Goal: Transaction & Acquisition: Subscribe to service/newsletter

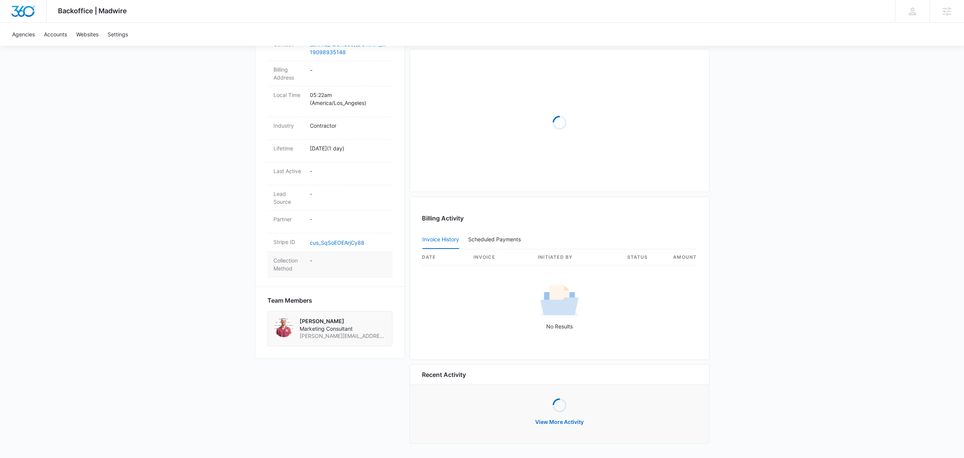
scroll to position [30, 0]
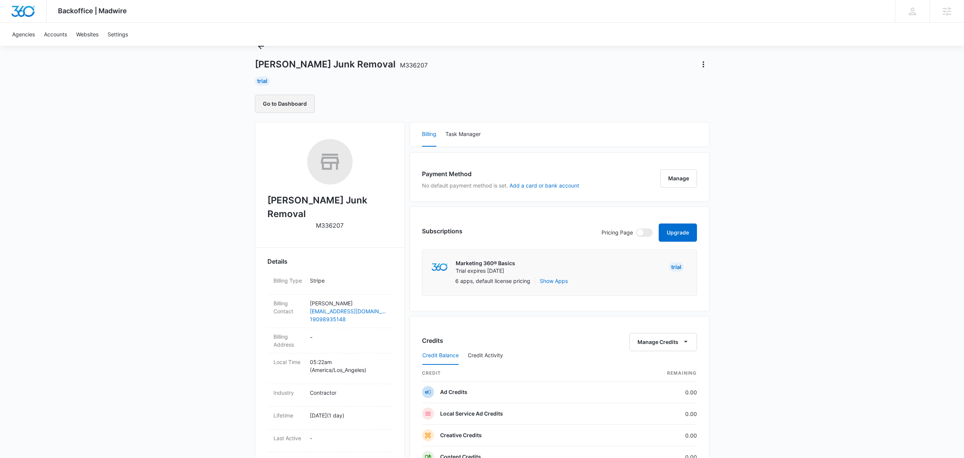
click at [296, 96] on button "Go to Dashboard" at bounding box center [285, 104] width 60 height 18
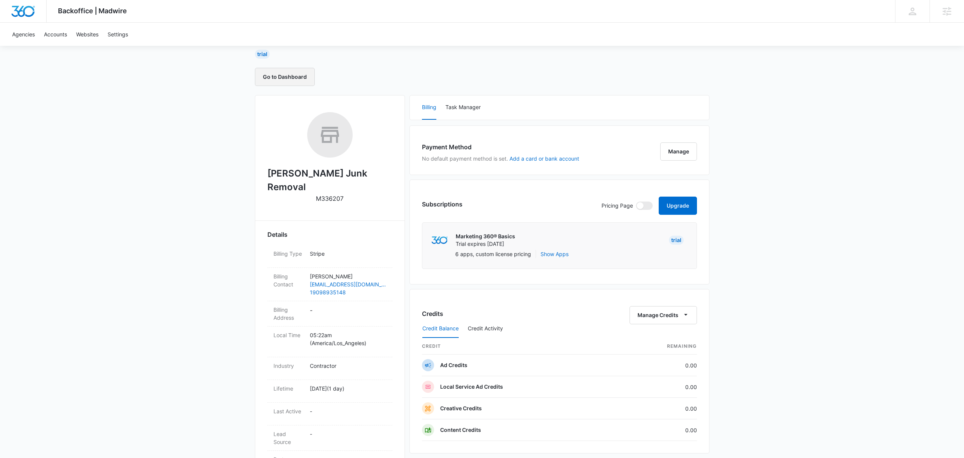
scroll to position [283, 0]
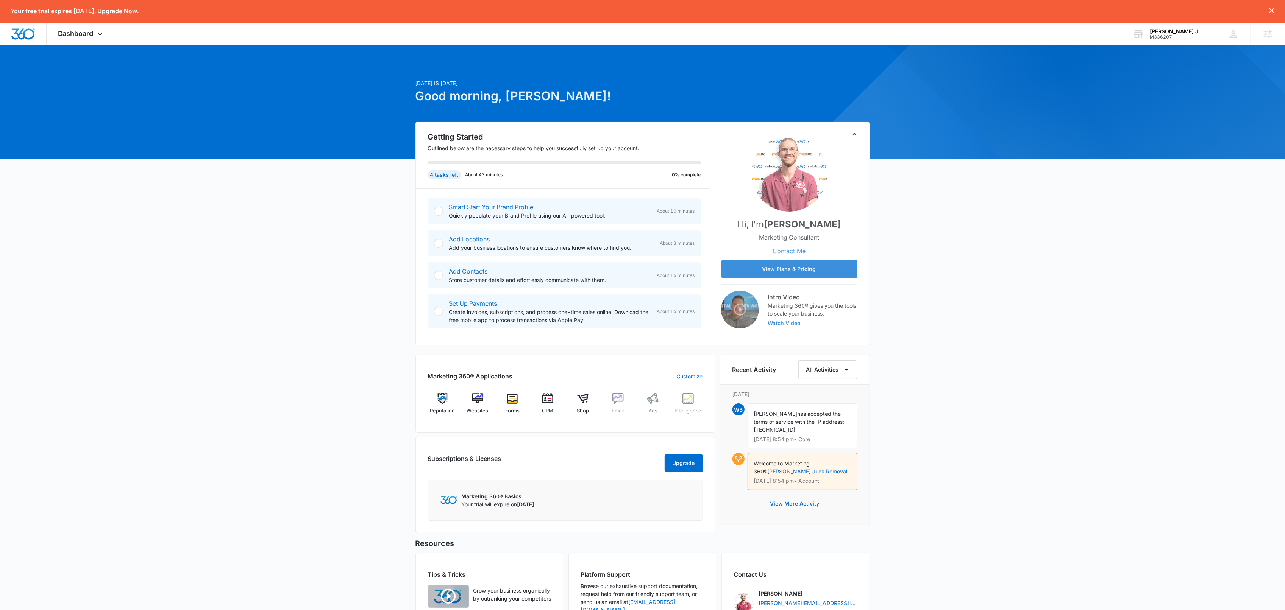
click at [780, 251] on button "Contact Me" at bounding box center [789, 251] width 48 height 18
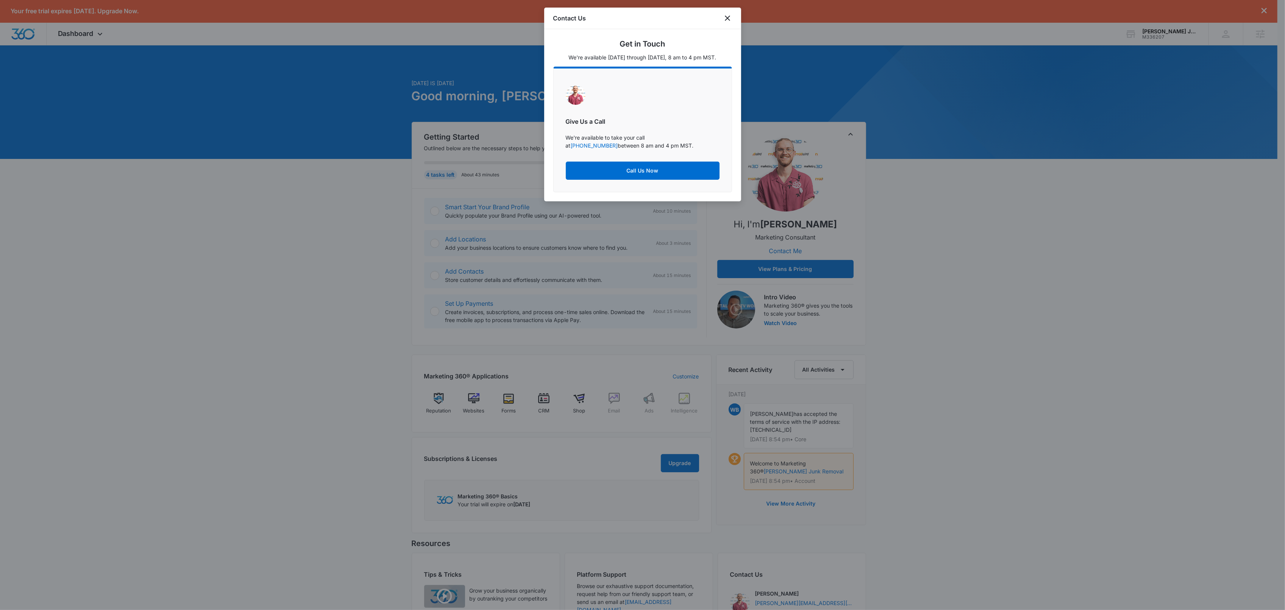
click at [633, 96] on div "Give Us a Call We're available to take your call at 888-872-3734 between 8 am a…" at bounding box center [643, 132] width 154 height 95
click at [726, 19] on icon "close" at bounding box center [727, 18] width 5 height 5
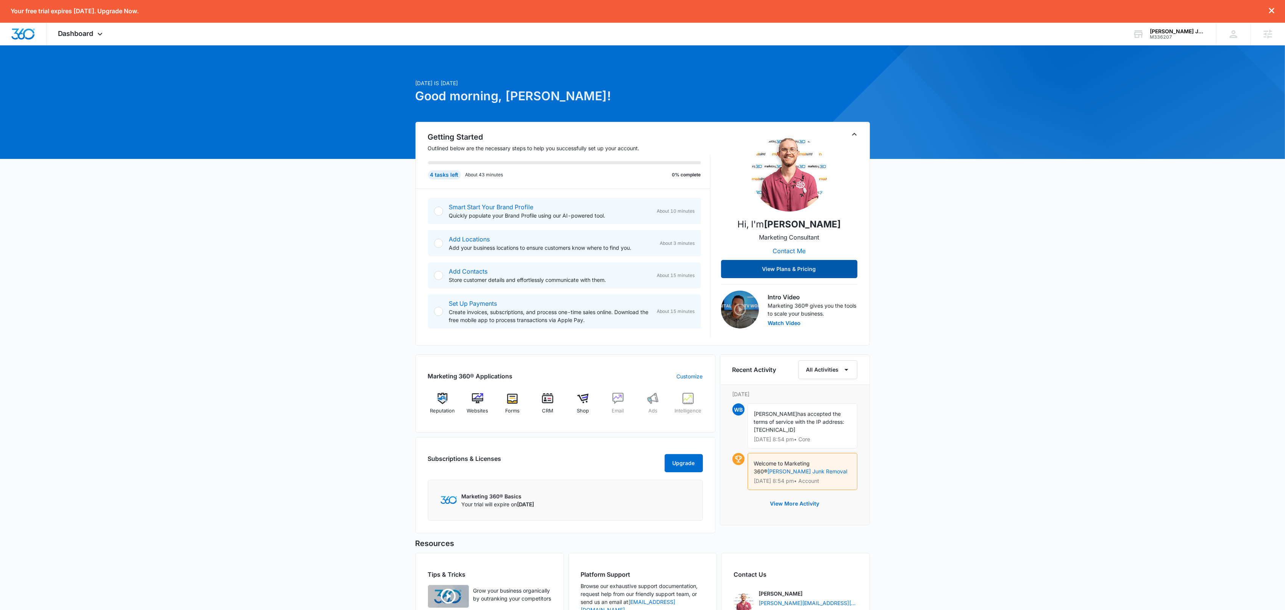
click at [788, 275] on button "View Plans & Pricing" at bounding box center [789, 269] width 136 height 18
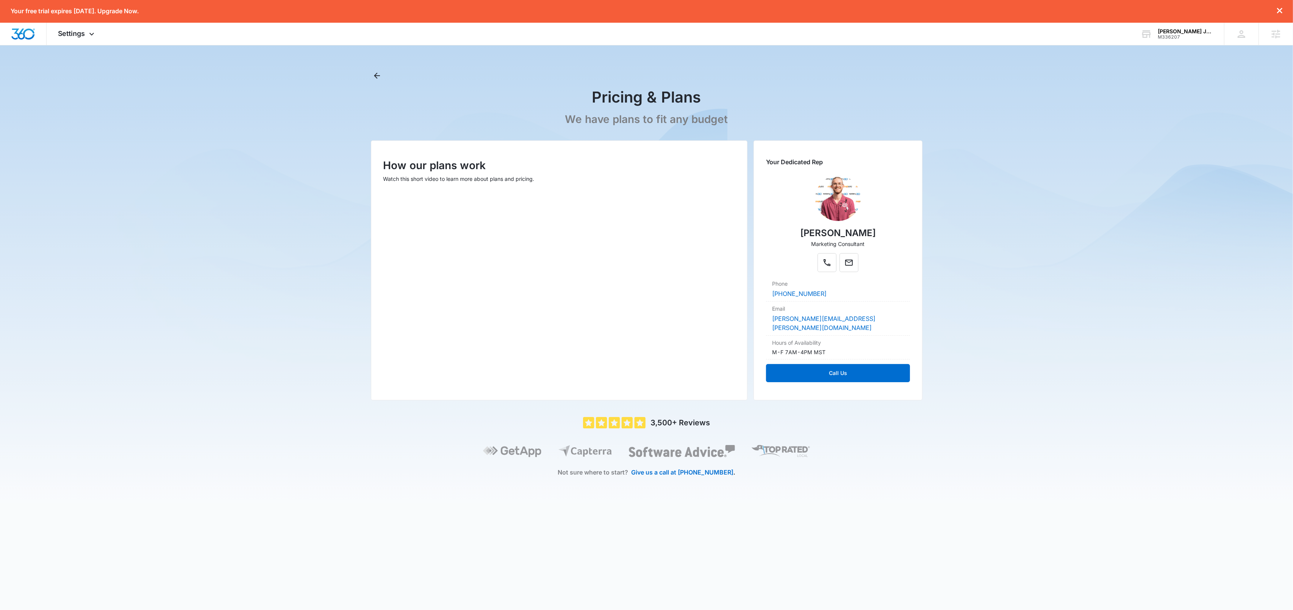
click at [1071, 237] on main "Pricing & Plans We have plans to fit any budget How our plans work Watch this s…" at bounding box center [646, 286] width 1293 height 433
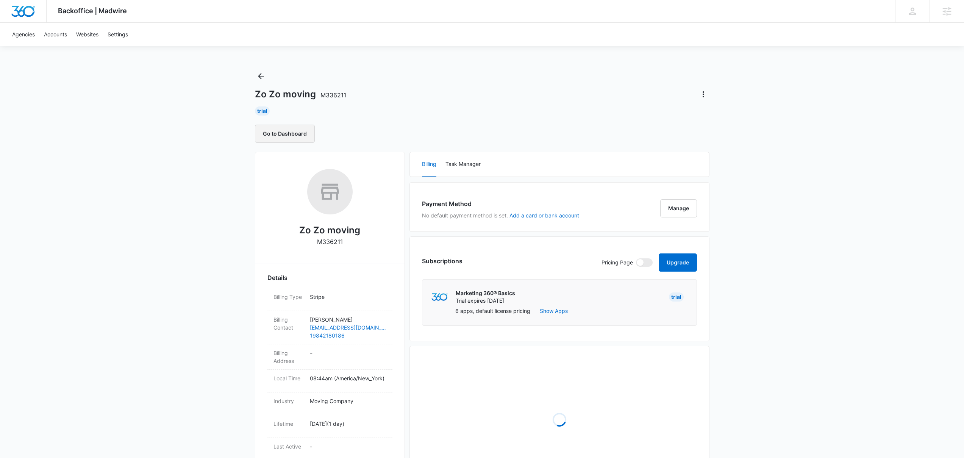
click at [304, 133] on button "Go to Dashboard" at bounding box center [285, 134] width 60 height 18
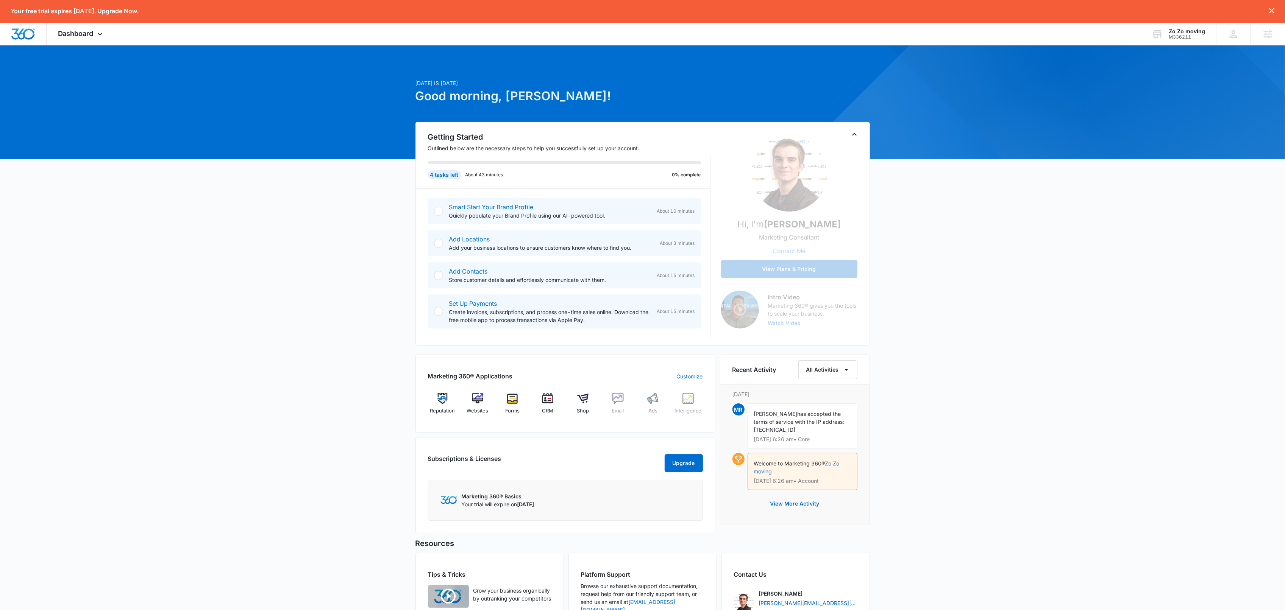
click at [780, 248] on button "Contact Me" at bounding box center [789, 251] width 48 height 18
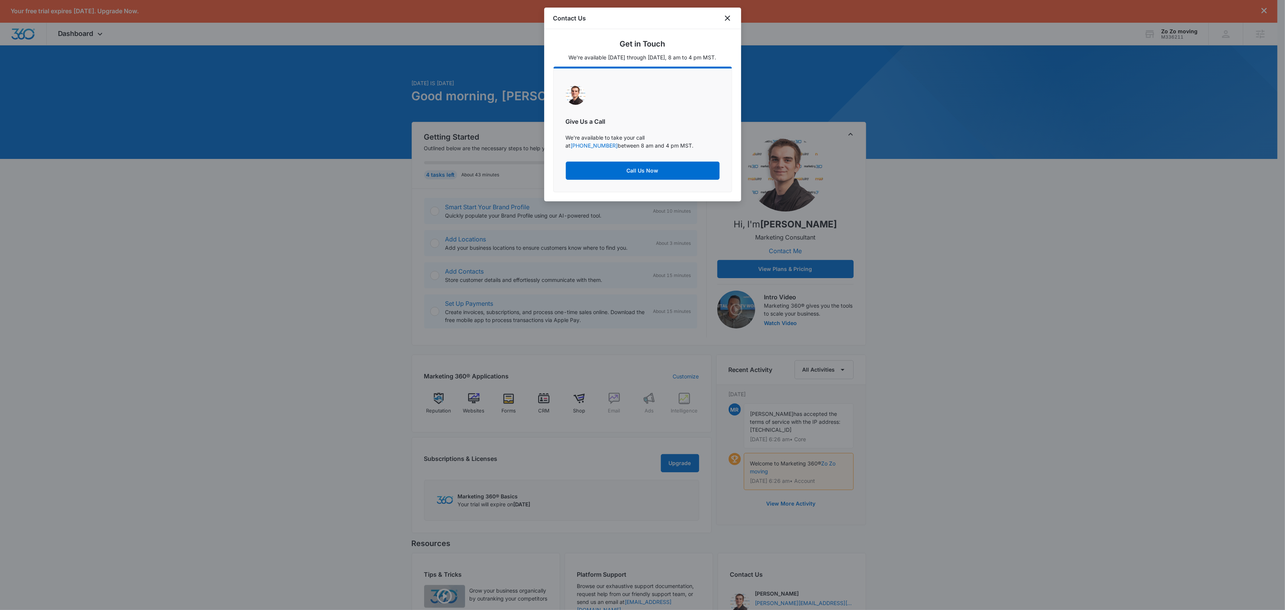
click at [661, 109] on div "Give Us a Call We're available to take your call at +19705413295 between 8 am a…" at bounding box center [643, 132] width 154 height 95
click at [728, 17] on icon "close" at bounding box center [727, 18] width 5 height 5
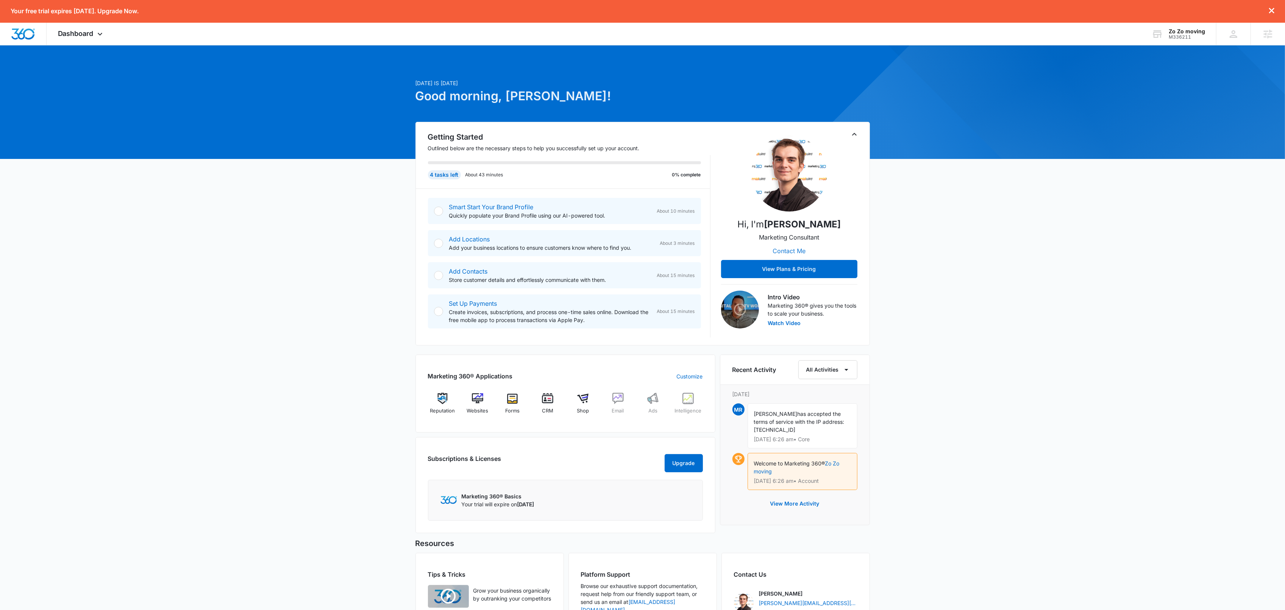
click at [798, 252] on button "Contact Me" at bounding box center [789, 251] width 48 height 18
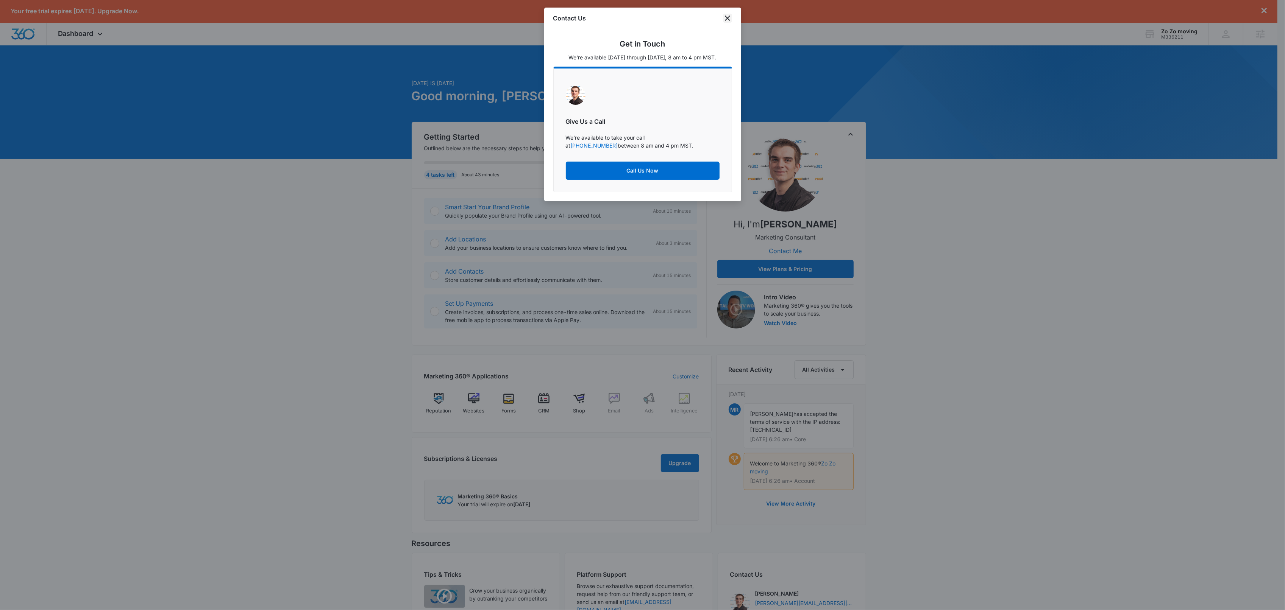
click at [729, 15] on icon "close" at bounding box center [727, 18] width 9 height 9
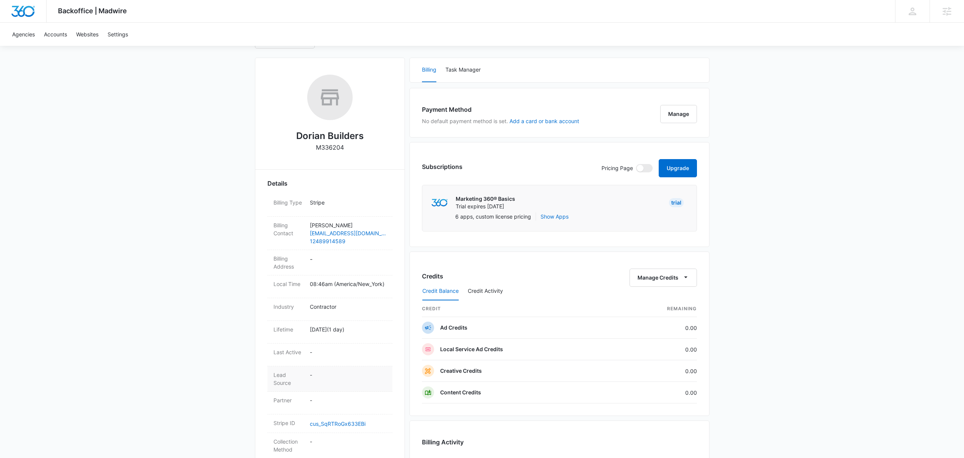
scroll to position [254, 0]
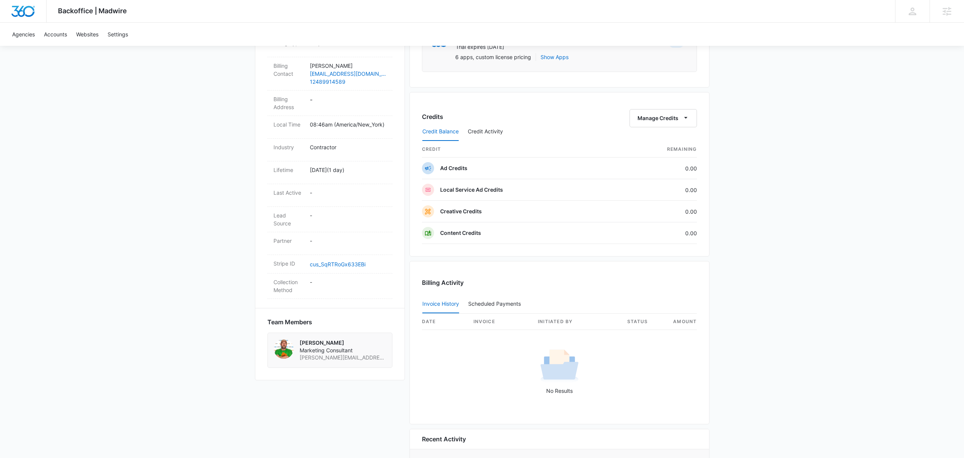
click at [334, 347] on span "Marketing Consultant" at bounding box center [343, 351] width 86 height 8
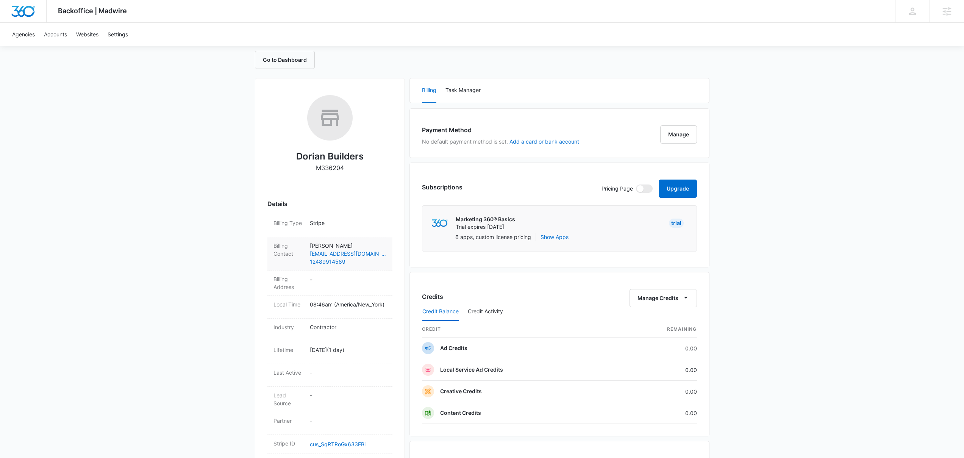
scroll to position [0, 0]
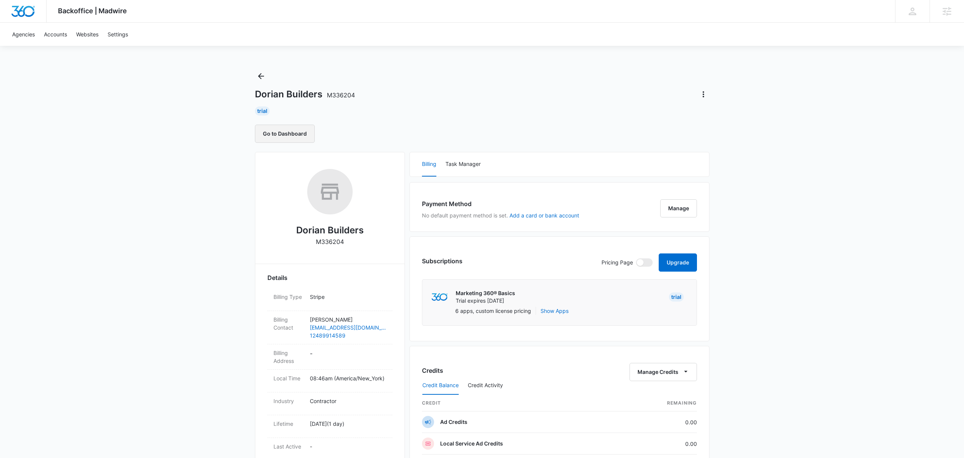
click at [277, 129] on button "Go to Dashboard" at bounding box center [285, 134] width 60 height 18
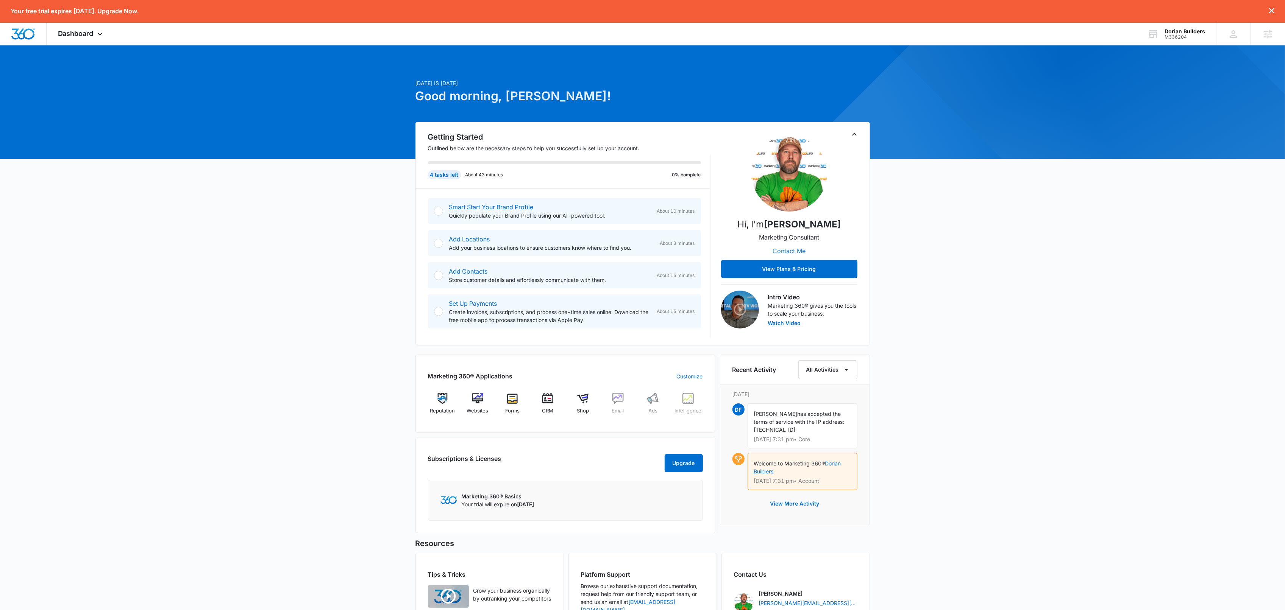
click at [796, 249] on button "Contact Me" at bounding box center [789, 251] width 48 height 18
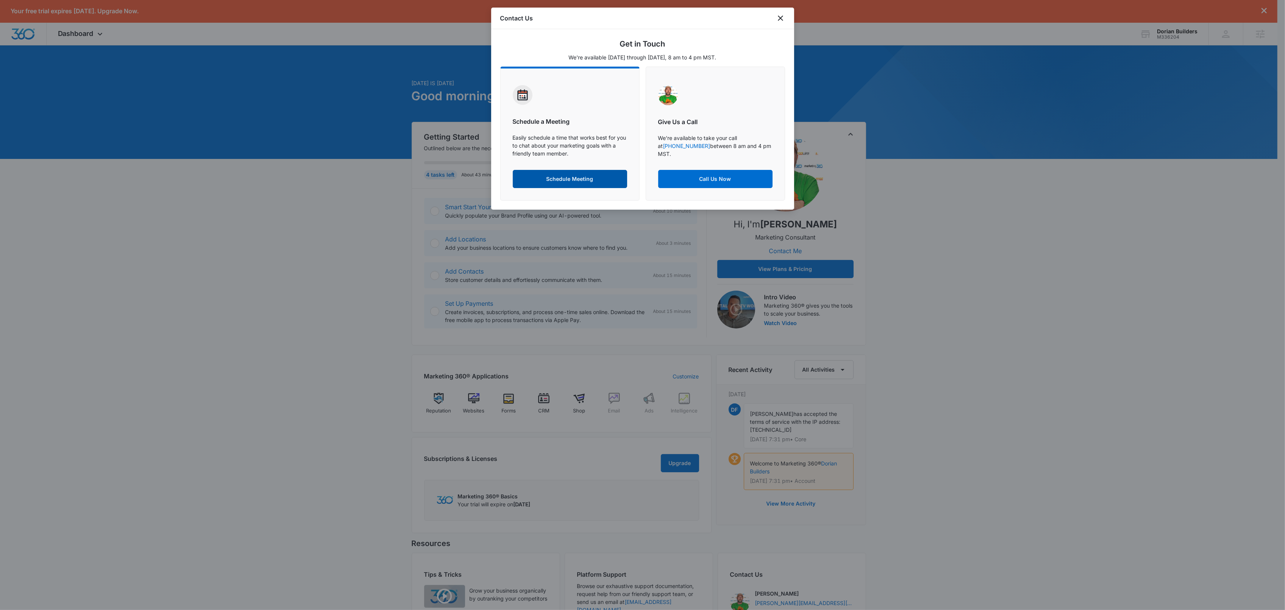
click at [543, 180] on button "Schedule Meeting" at bounding box center [570, 179] width 114 height 18
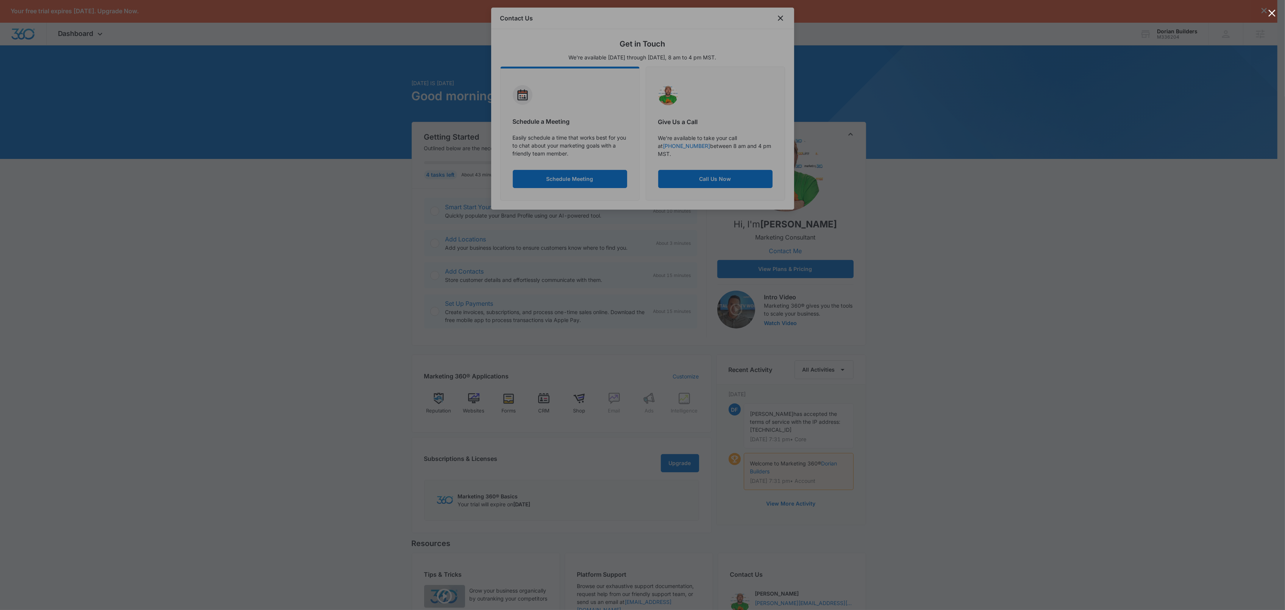
drag, startPoint x: 764, startPoint y: 114, endPoint x: 767, endPoint y: 99, distance: 15.0
click at [764, 115] on div at bounding box center [642, 305] width 1285 height 610
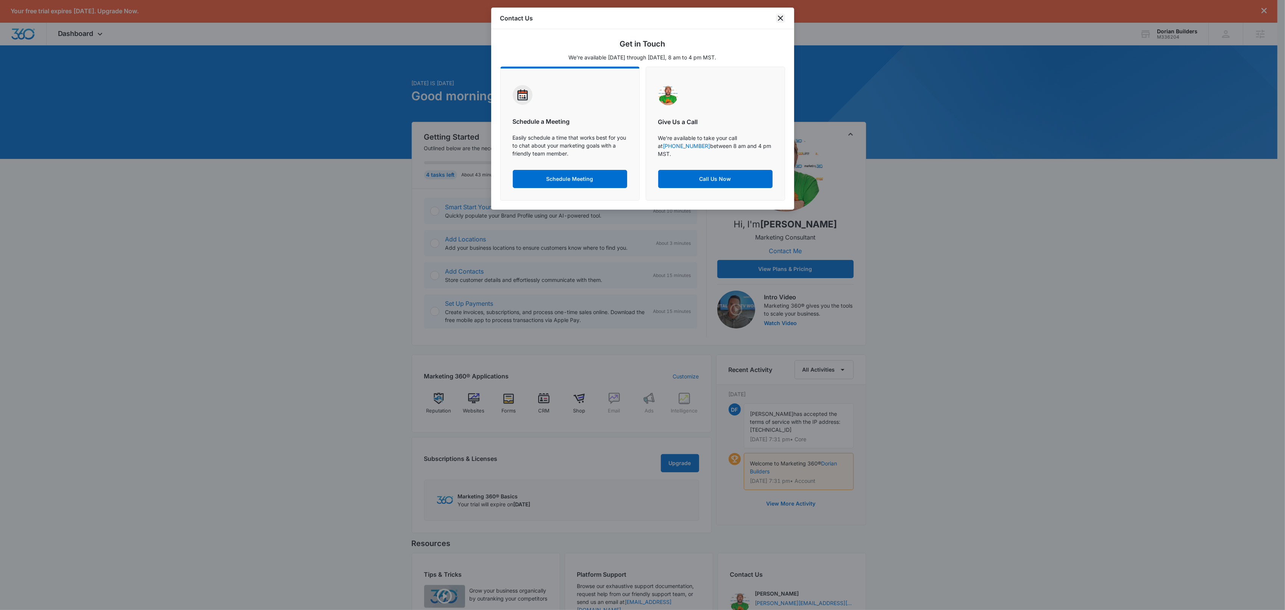
click at [781, 16] on icon "close" at bounding box center [780, 18] width 9 height 9
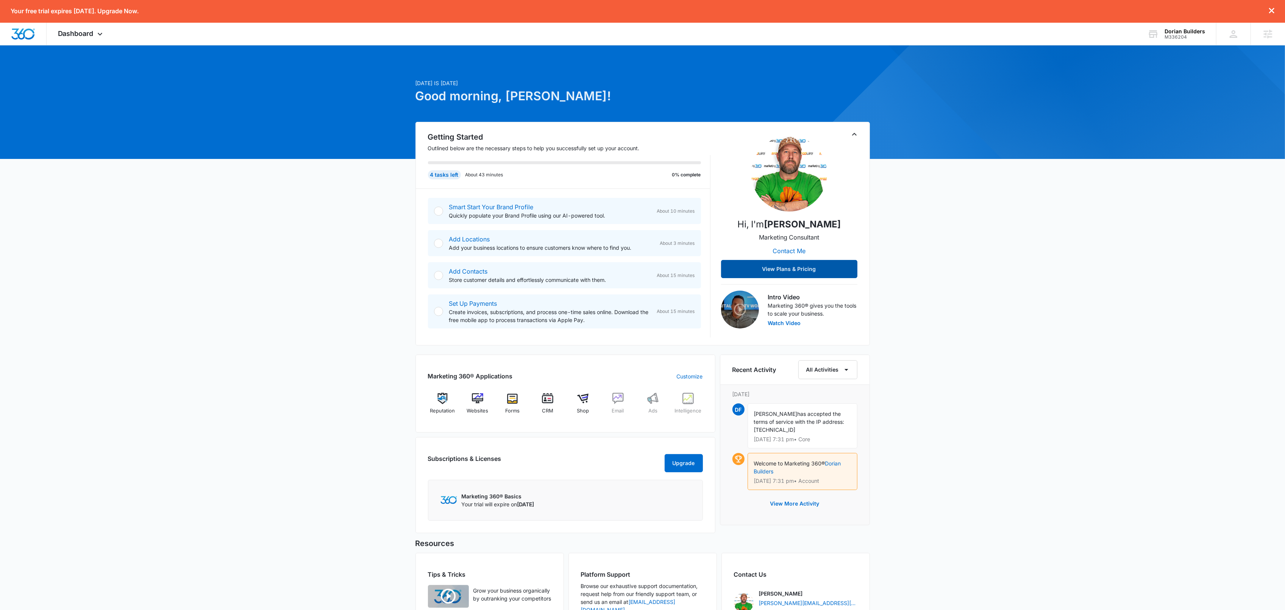
click at [787, 268] on button "View Plans & Pricing" at bounding box center [789, 269] width 136 height 18
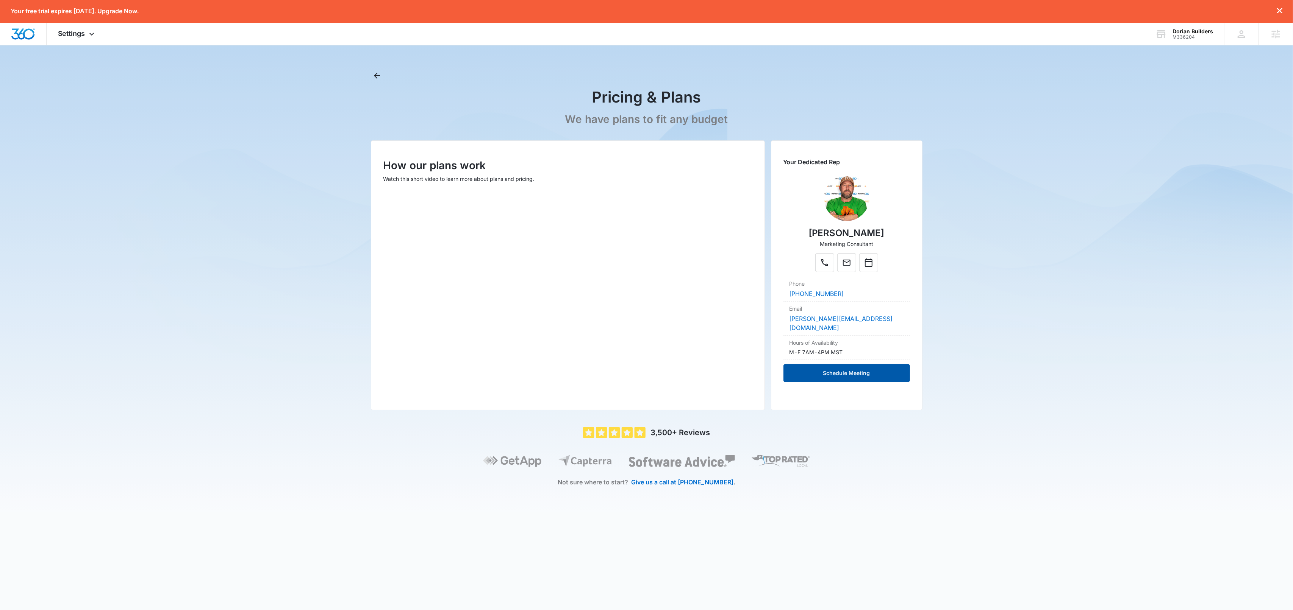
click at [831, 368] on button "Schedule Meeting" at bounding box center [846, 373] width 126 height 18
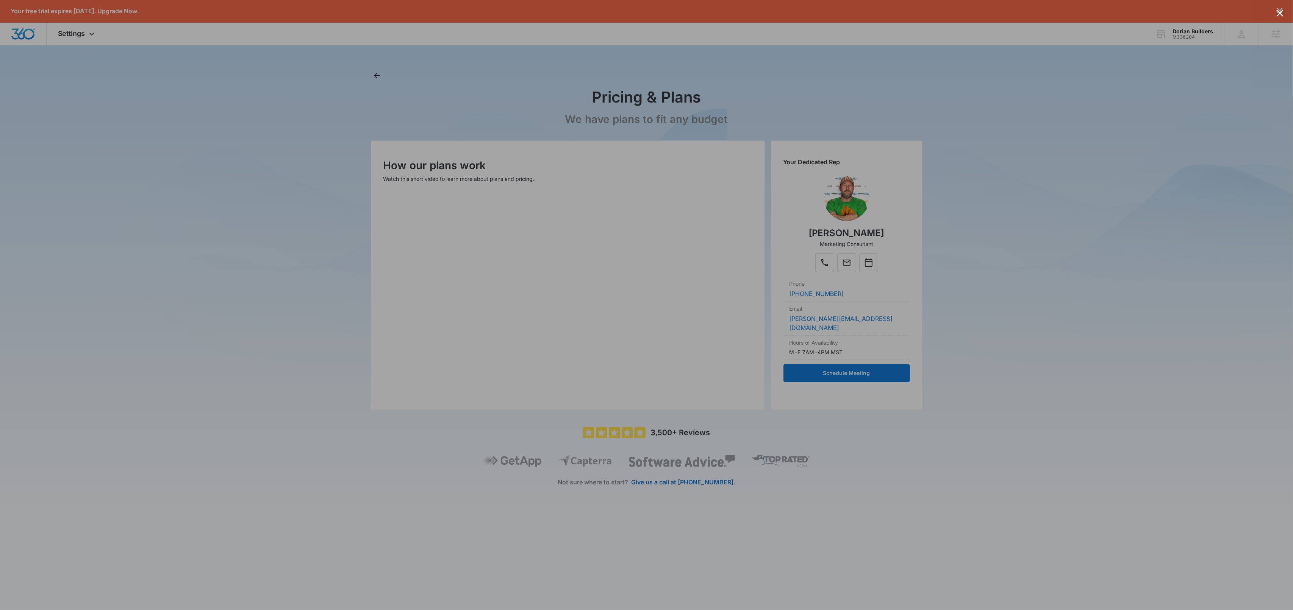
click at [945, 282] on div at bounding box center [646, 305] width 1293 height 610
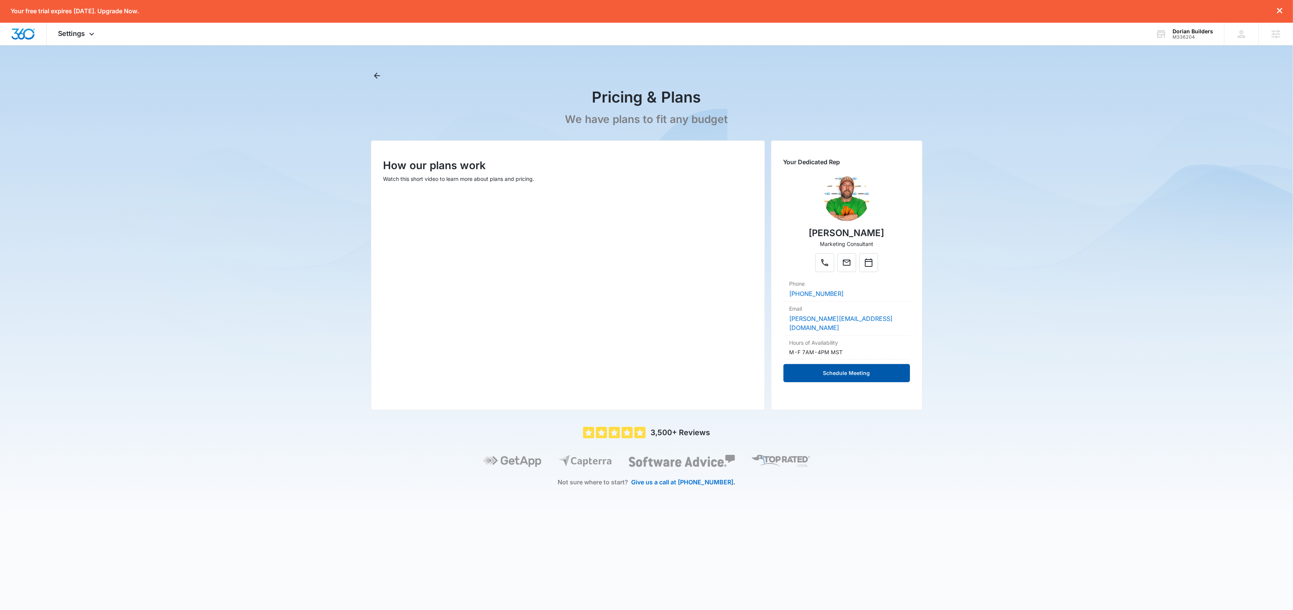
click at [859, 364] on button "Schedule Meeting" at bounding box center [846, 373] width 126 height 18
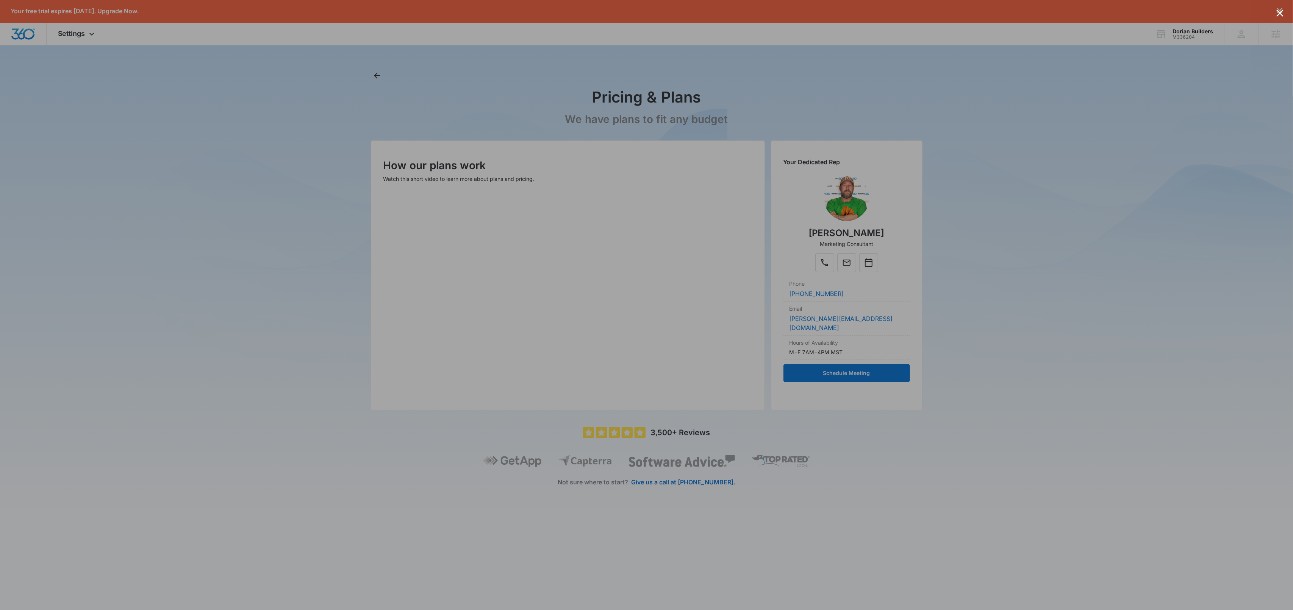
click at [840, 35] on div at bounding box center [646, 305] width 1293 height 610
click at [840, 35] on div "Settings Apps Reputation Websites Forms CRM Email Shop Ads Intelligence Brand S…" at bounding box center [646, 34] width 1293 height 23
